Goal: Information Seeking & Learning: Learn about a topic

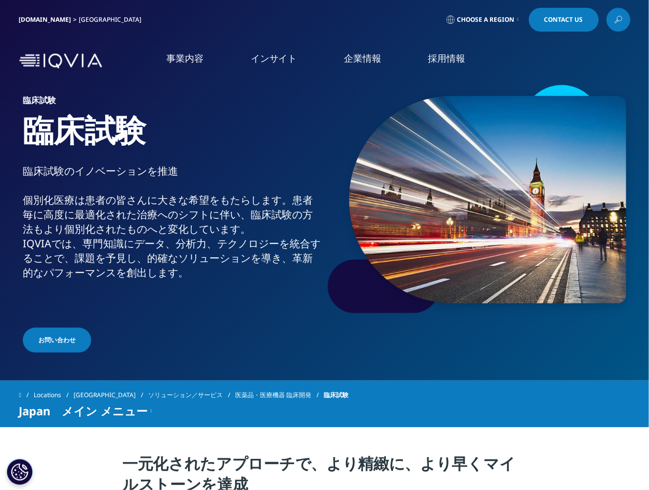
click at [619, 22] on icon at bounding box center [619, 19] width 8 height 13
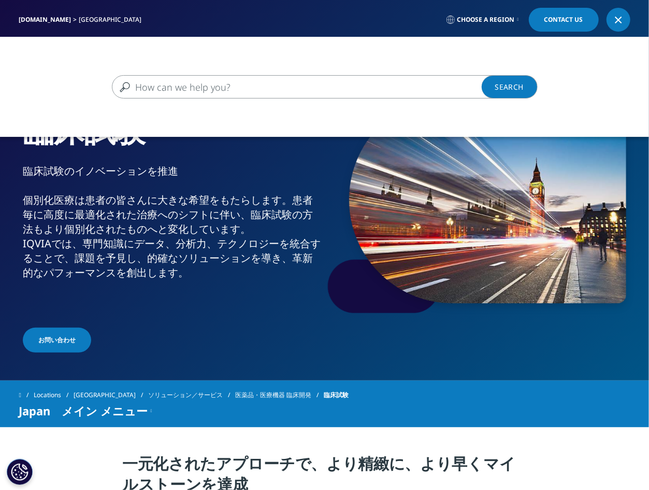
click at [246, 94] on input "検索する" at bounding box center [310, 86] width 396 height 23
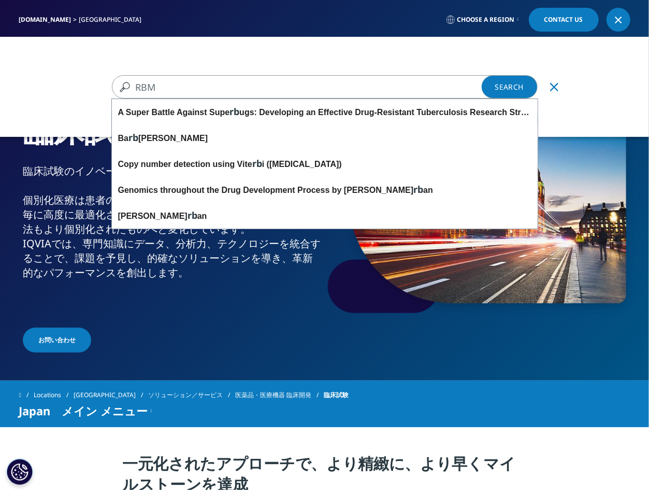
type input "RBM"
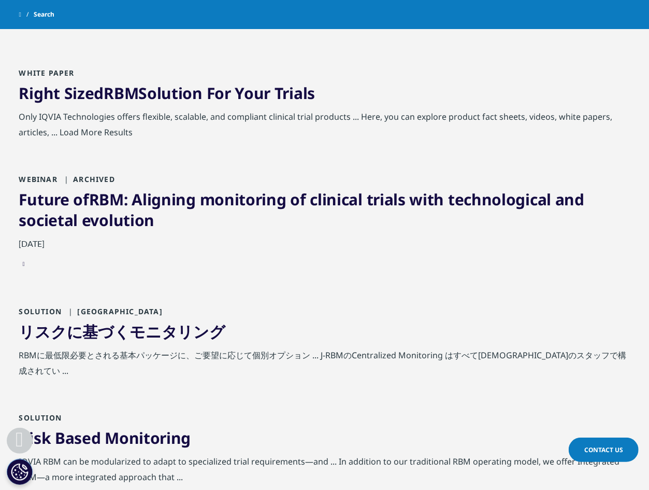
scroll to position [480, 0]
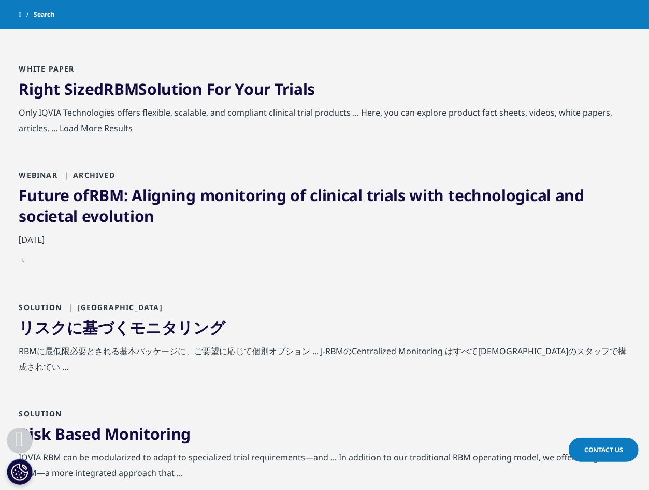
click at [156, 423] on link "Risk Based Monitoring" at bounding box center [105, 433] width 172 height 21
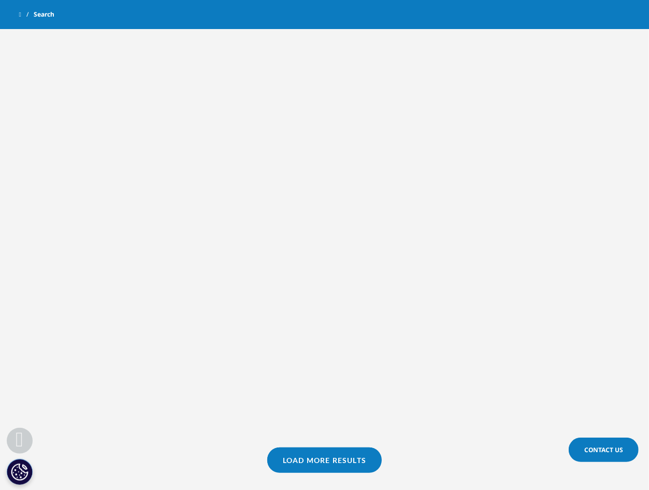
scroll to position [502, 0]
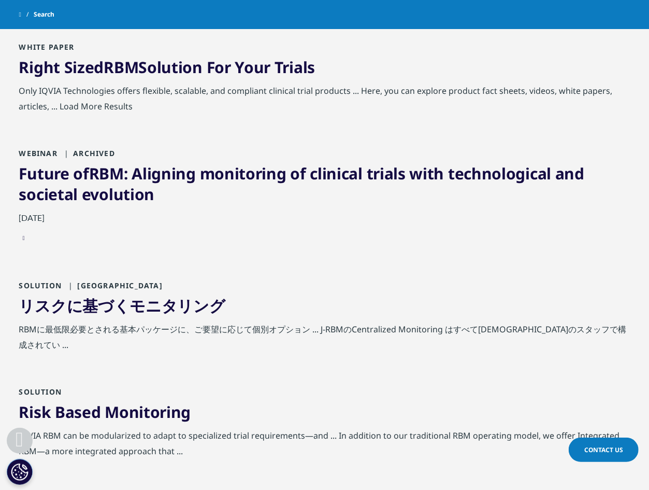
drag, startPoint x: 219, startPoint y: 400, endPoint x: 16, endPoint y: 394, distance: 203.2
click at [16, 394] on div "Type Loading Clear Or/And Operator Toggle Blog 6 Toggle Toggle Event/Webinar 4 …" at bounding box center [324, 351] width 649 height 1253
copy link "Risk Based Monitoring"
click at [66, 401] on link "Risk Based Monitoring" at bounding box center [105, 411] width 172 height 21
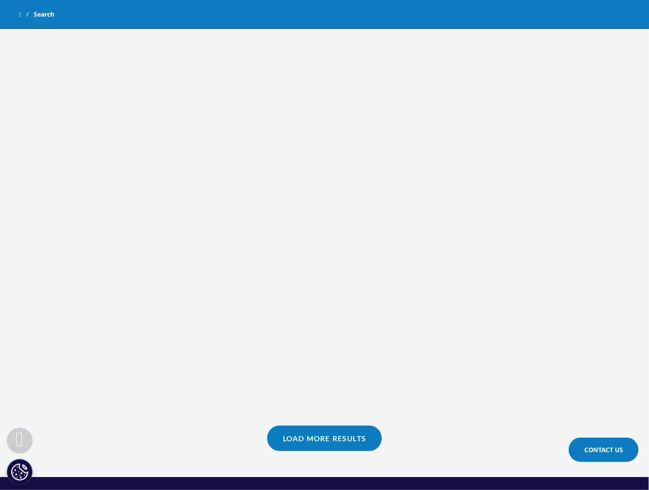
scroll to position [523, 0]
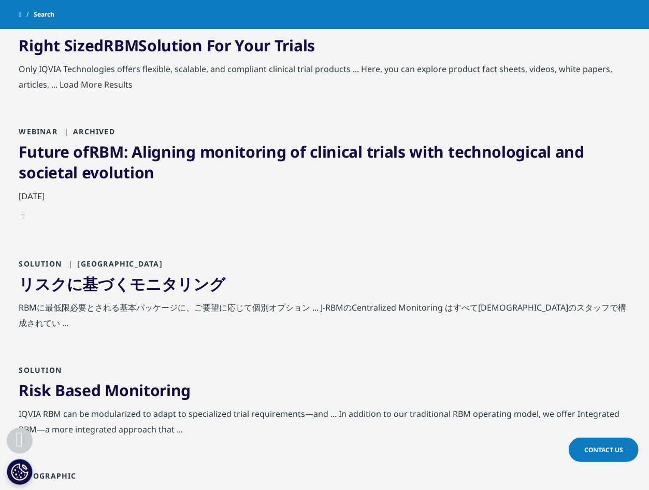
click at [140, 379] on link "Risk Based Monitoring" at bounding box center [105, 389] width 172 height 21
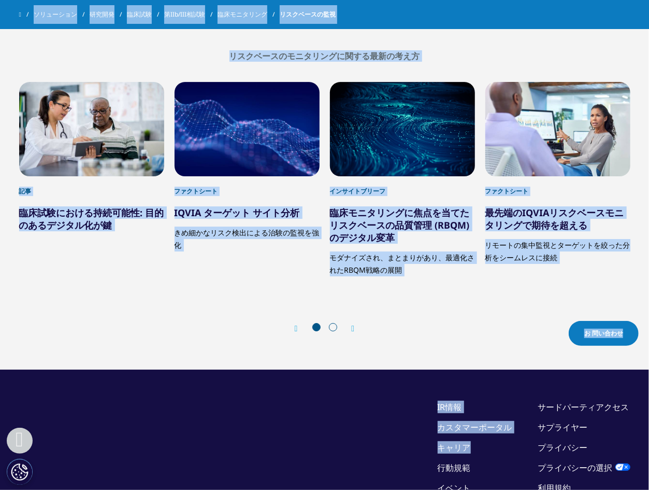
scroll to position [1651, 0]
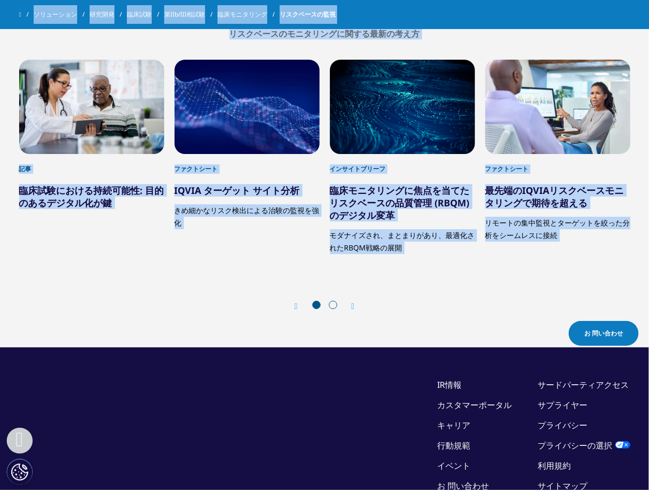
drag, startPoint x: 9, startPoint y: 122, endPoint x: 501, endPoint y: 262, distance: 511.8
copy div "loremipsumdolo sitametconsectetura(ELI)seddoe、temporincididuntutlaboreetdolorem…"
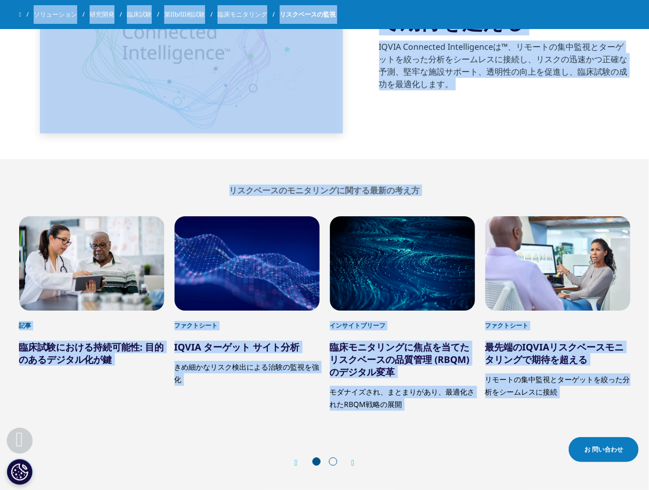
scroll to position [1506, 0]
